Goal: Task Accomplishment & Management: Complete application form

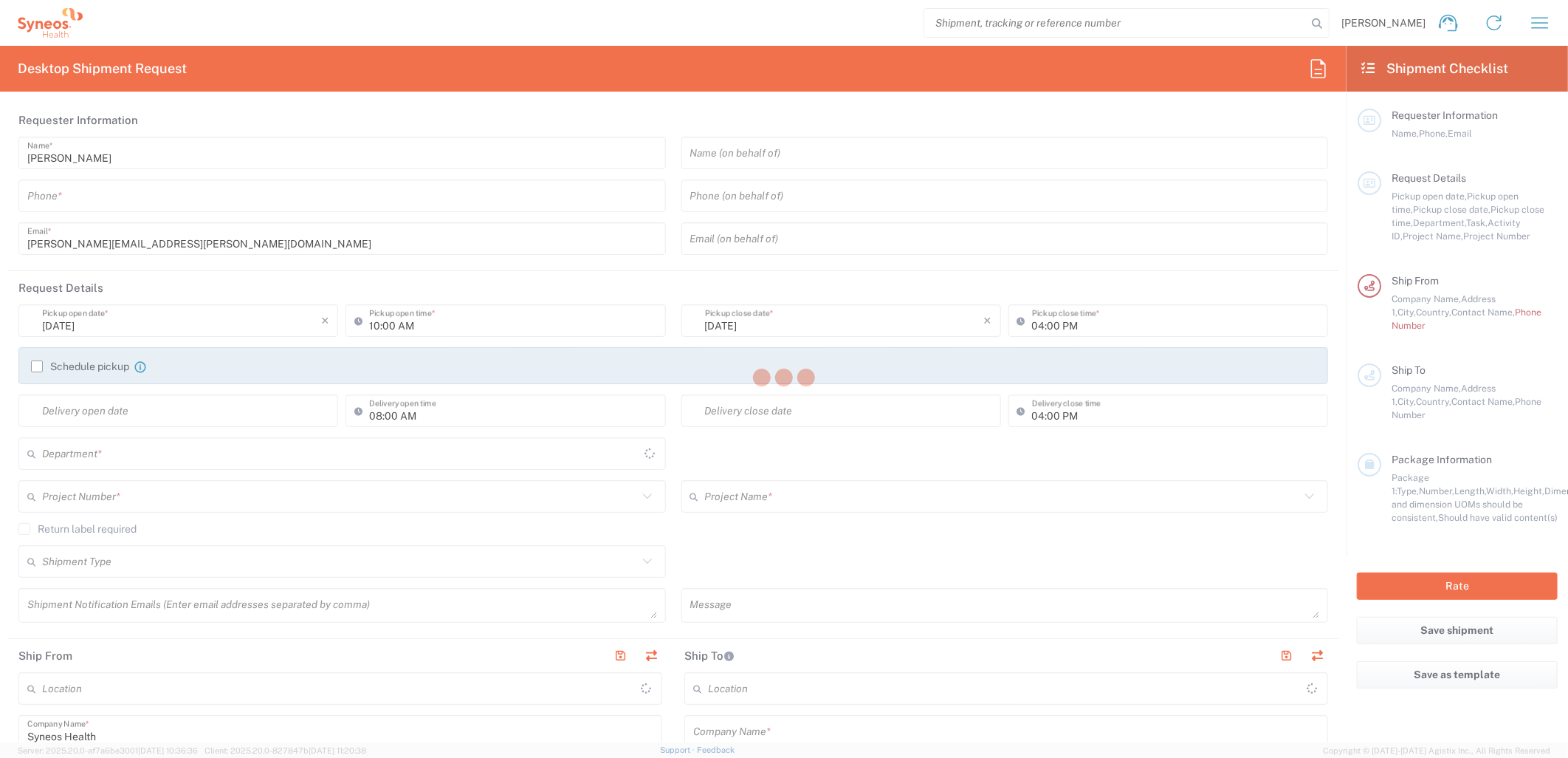
type input "[GEOGRAPHIC_DATA]"
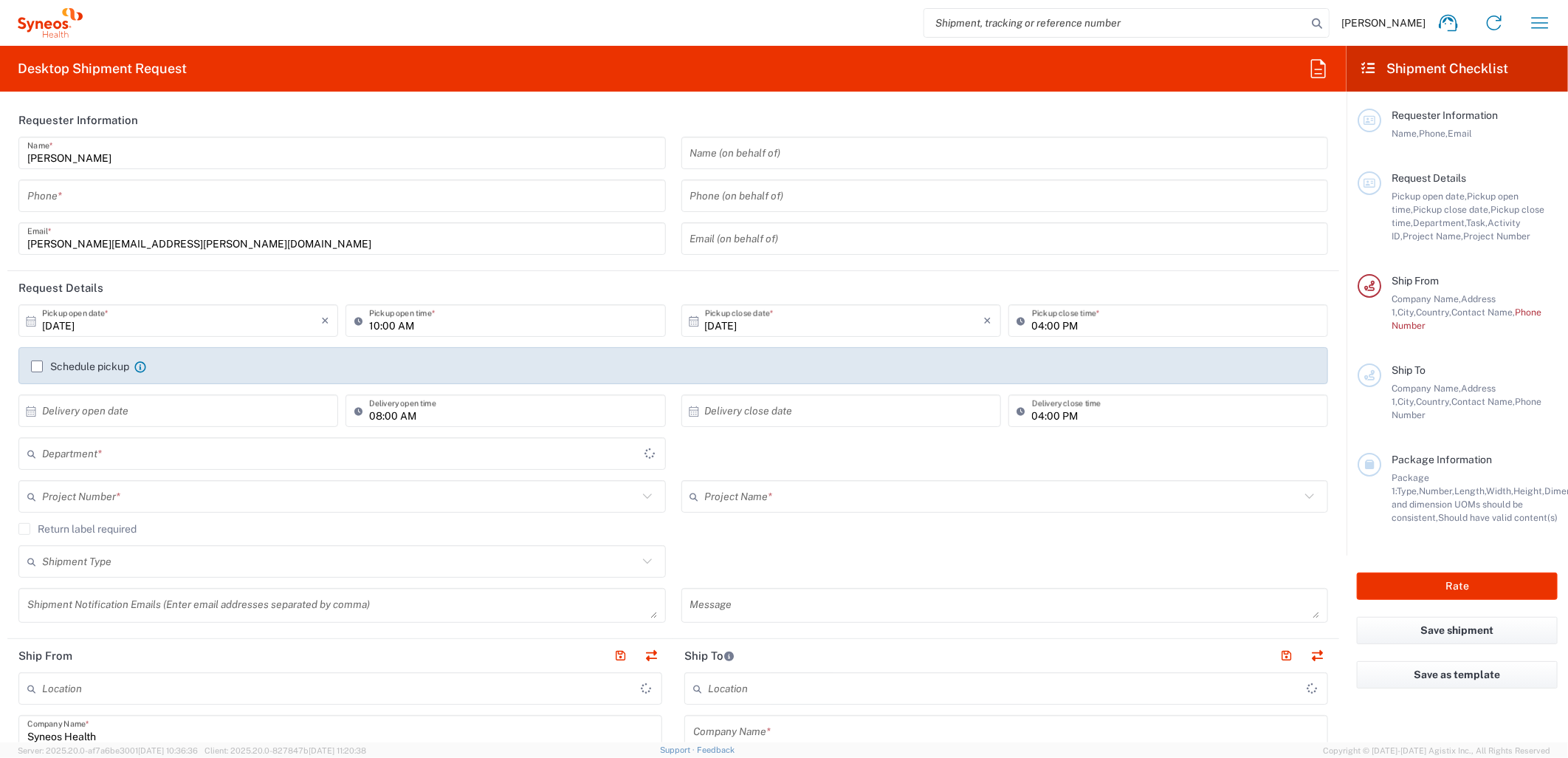
type input "[GEOGRAPHIC_DATA]"
type input "Syneos Health UK Limited"
click at [1370, 65] on icon at bounding box center [1368, 68] width 17 height 13
type input "8530"
click at [1544, 17] on icon "button" at bounding box center [1540, 23] width 23 height 23
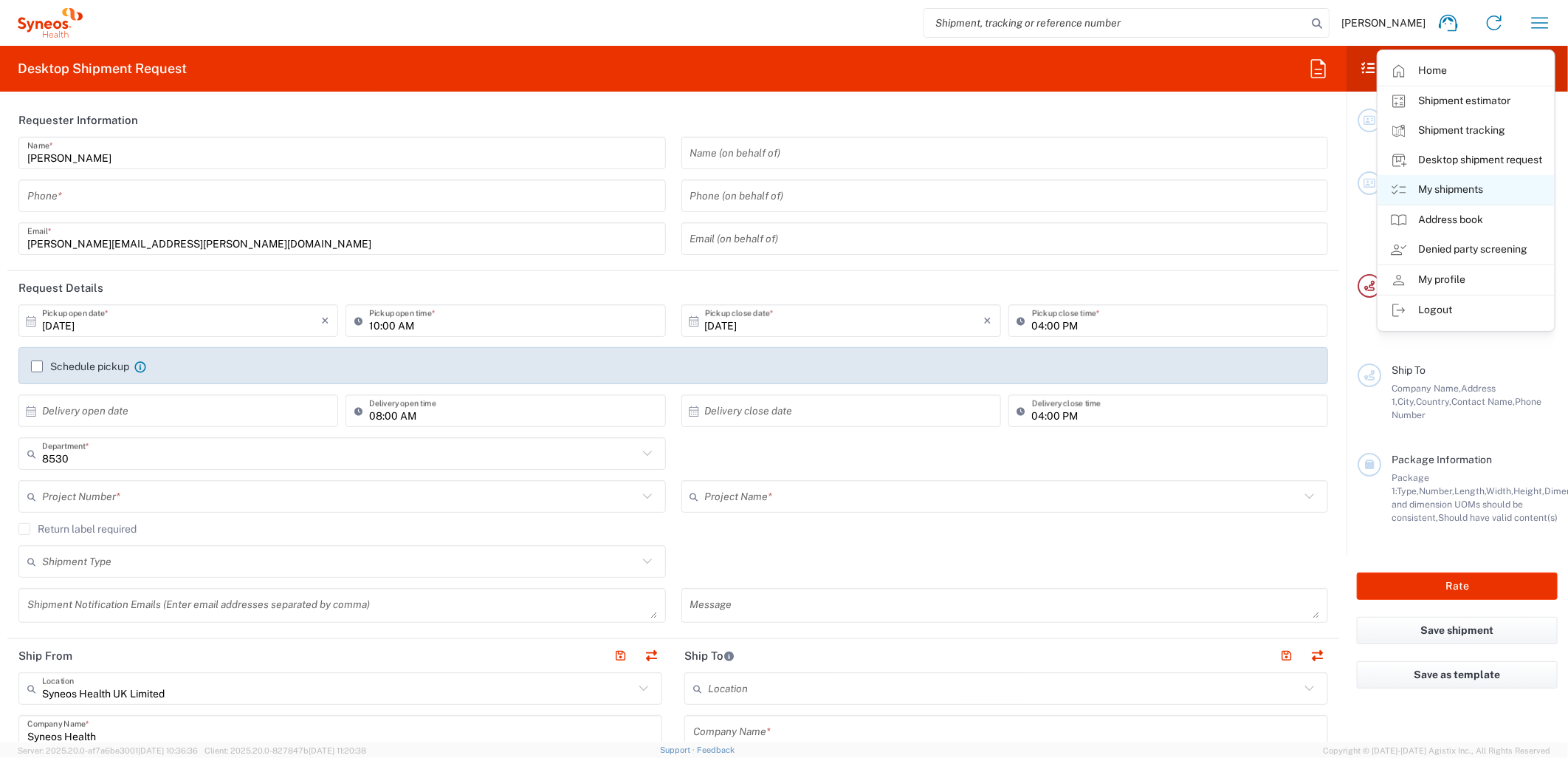
click at [1454, 189] on link "My shipments" at bounding box center [1466, 190] width 176 height 30
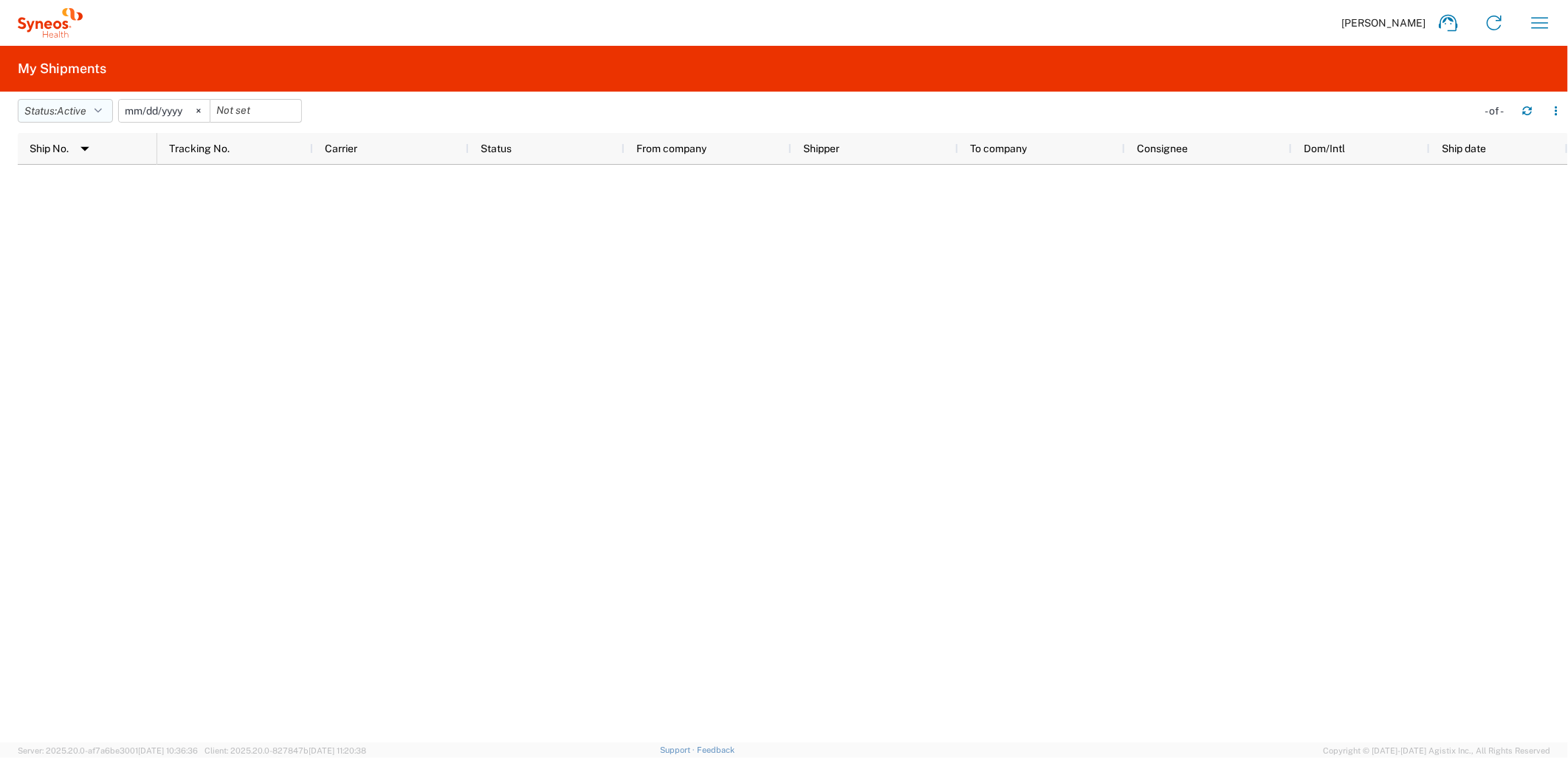
click at [86, 110] on span "Active" at bounding box center [72, 110] width 30 height 12
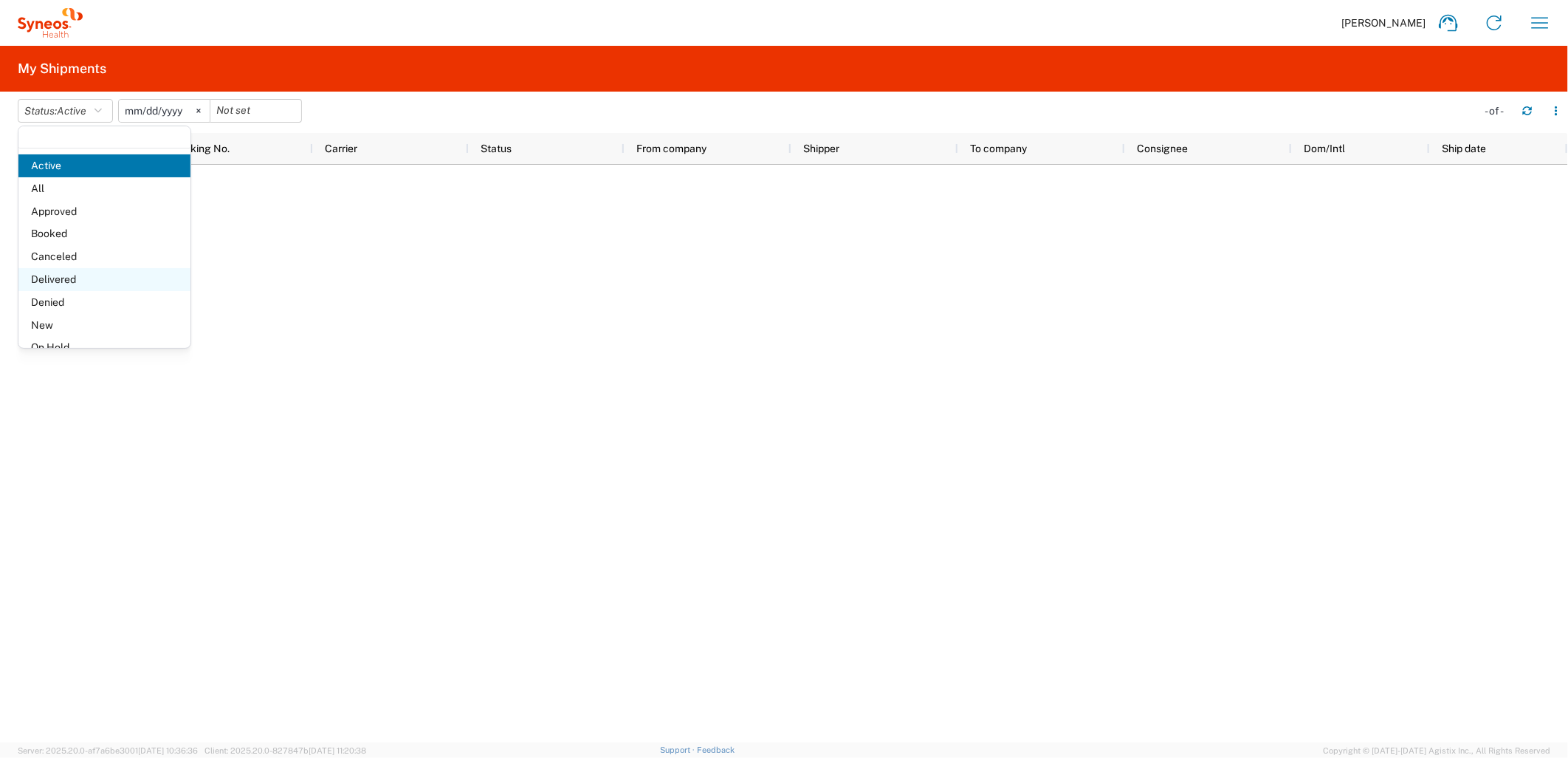
click at [56, 277] on span "Delivered" at bounding box center [104, 279] width 172 height 23
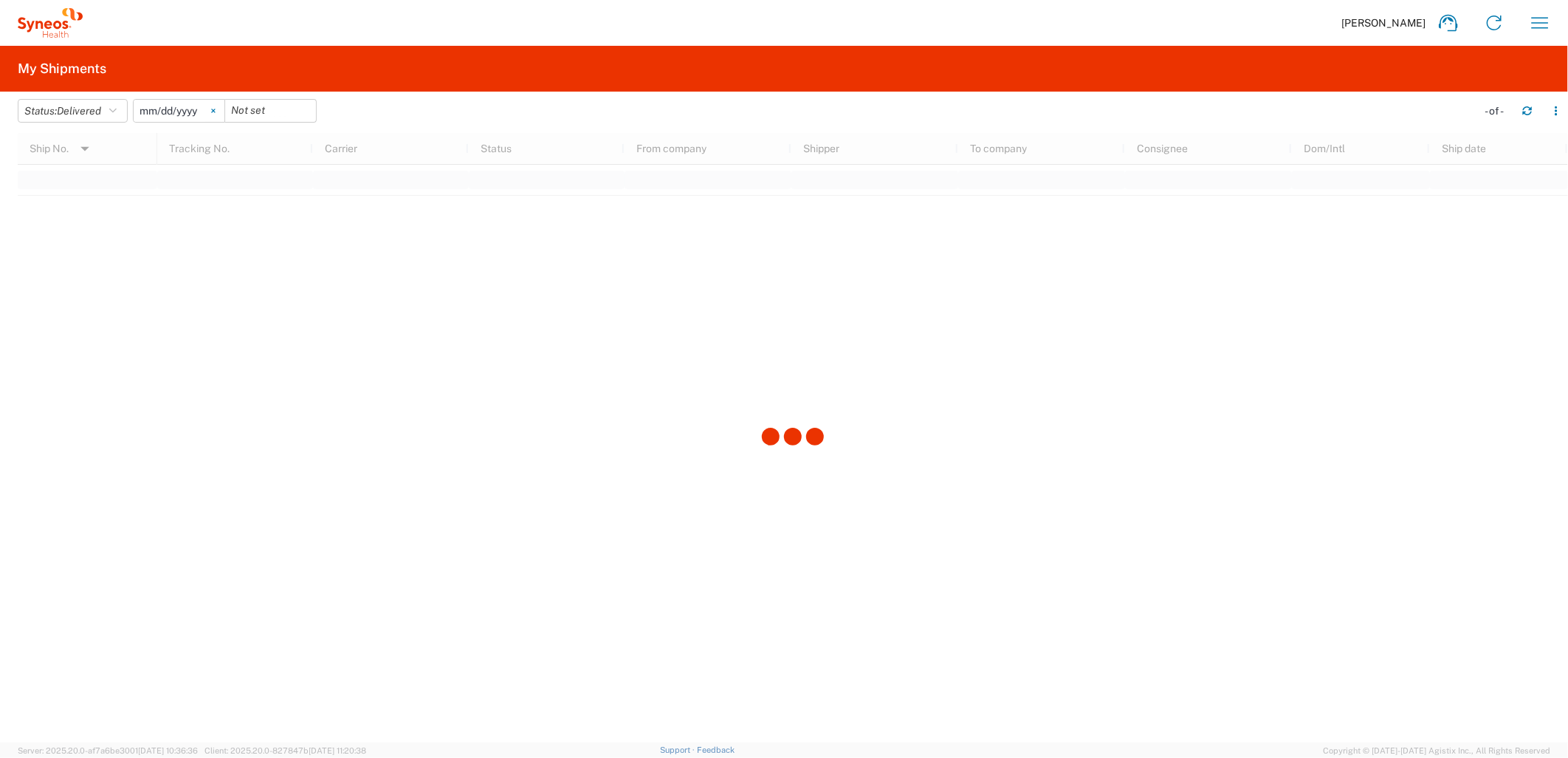
click at [215, 111] on icon at bounding box center [213, 110] width 4 height 4
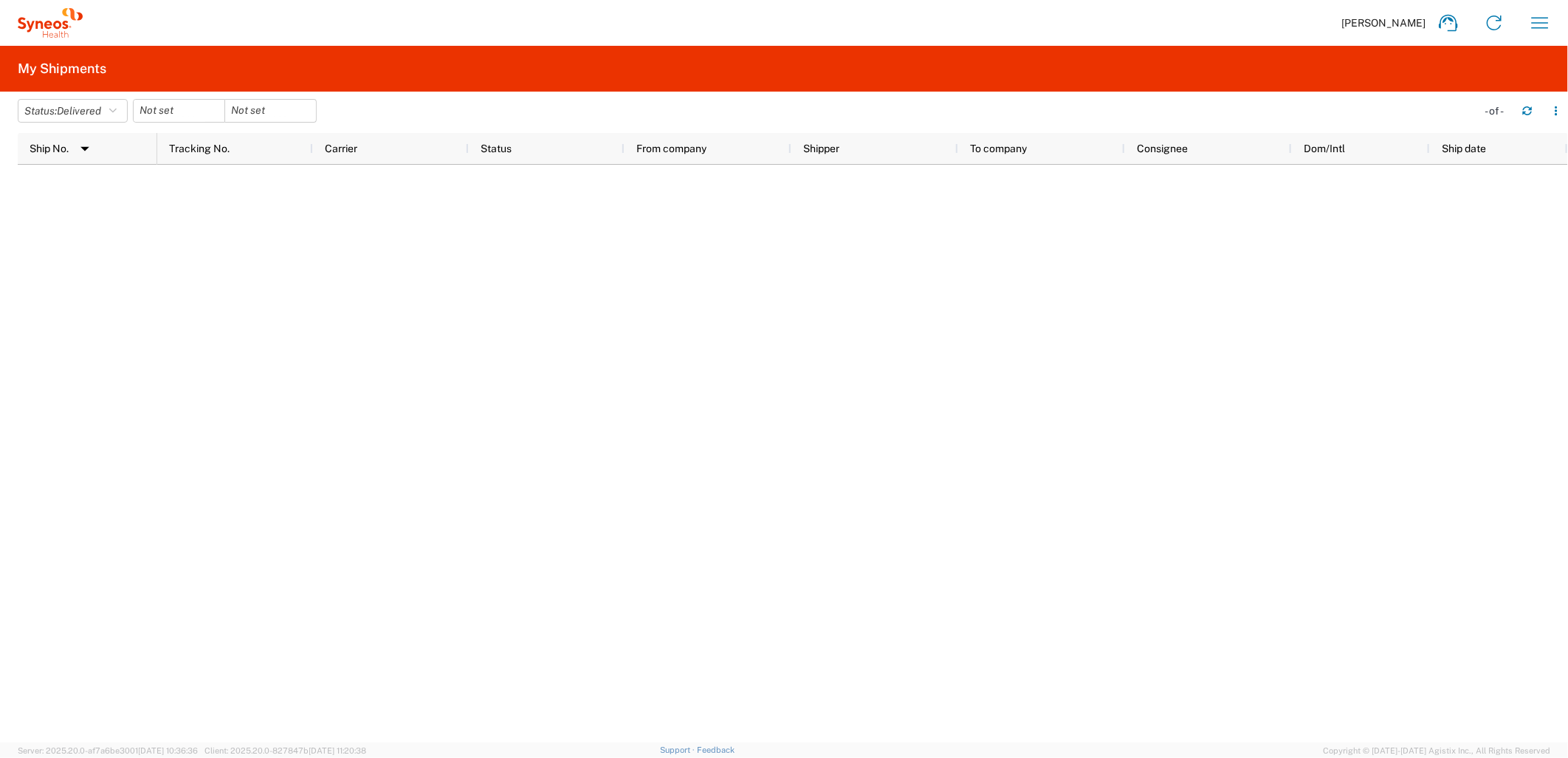
drag, startPoint x: 831, startPoint y: 26, endPoint x: 807, endPoint y: 15, distance: 26.4
click at [830, 25] on div "[PERSON_NAME] Home Shipment estimator Shipment tracking Desktop shipment reques…" at bounding box center [823, 23] width 1480 height 35
